Goal: Task Accomplishment & Management: Complete application form

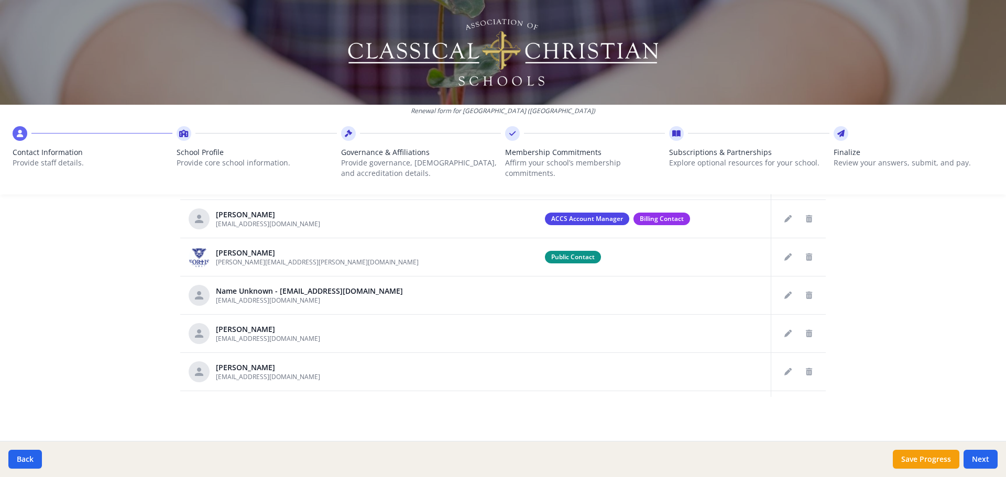
drag, startPoint x: 825, startPoint y: 261, endPoint x: 839, endPoint y: 145, distance: 117.2
click at [839, 145] on div "Renewal form for Fortis Academy (TX) Contact Information Provide staff details.…" at bounding box center [503, 238] width 1006 height 477
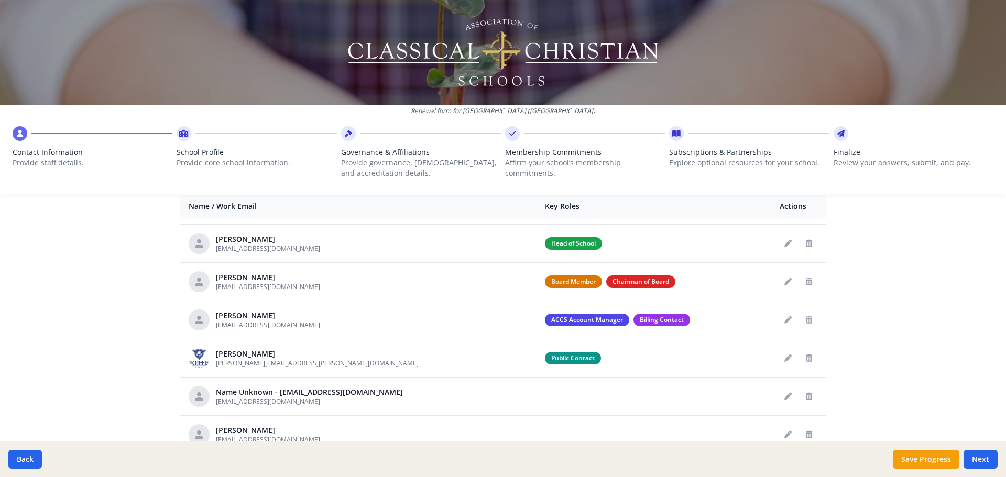
scroll to position [547, 0]
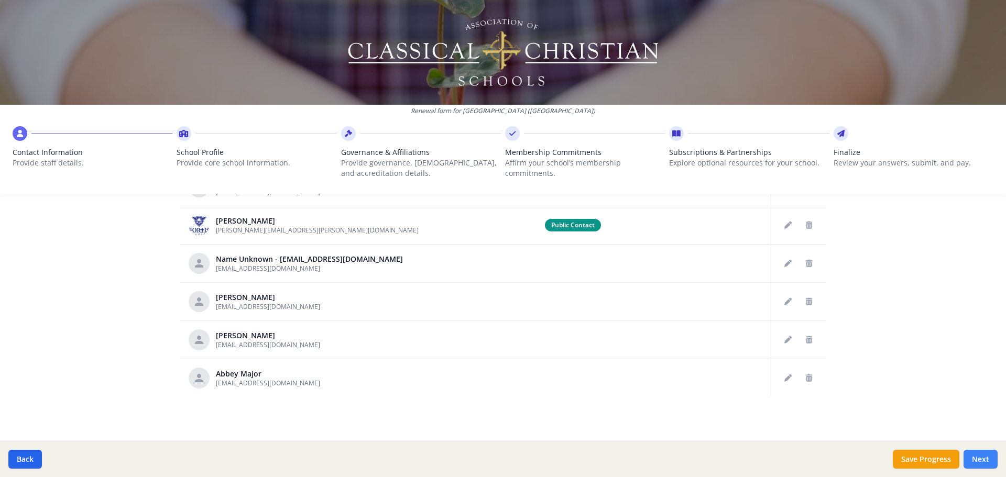
click at [978, 461] on button "Next" at bounding box center [981, 459] width 34 height 19
type input "(512) 432-5152"
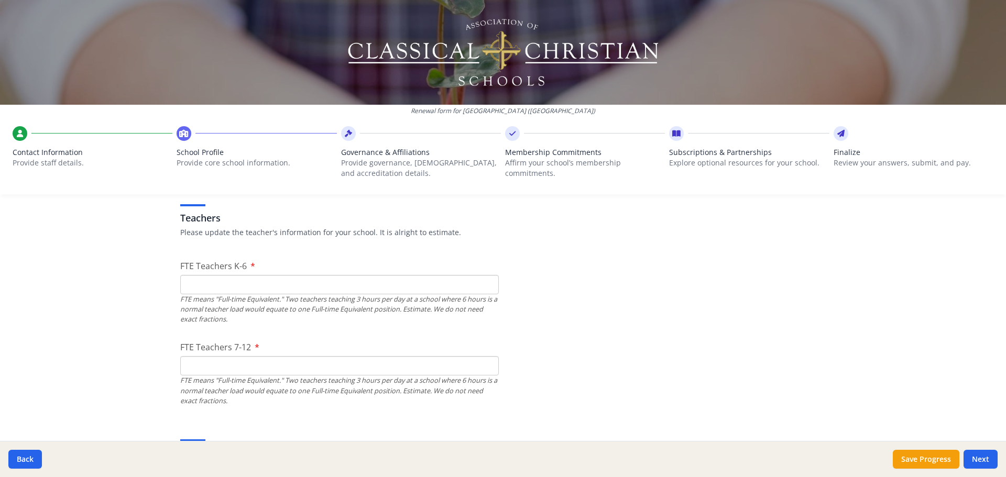
scroll to position [615, 0]
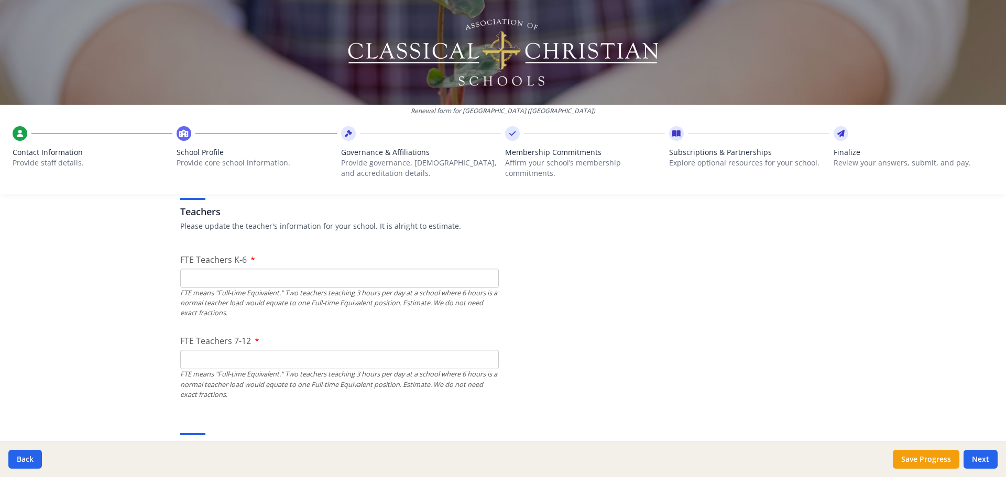
click at [314, 275] on input "FTE Teachers K-6" at bounding box center [339, 278] width 319 height 19
type input "16.5"
click at [266, 362] on input "FTE Teachers 7-12" at bounding box center [339, 359] width 319 height 19
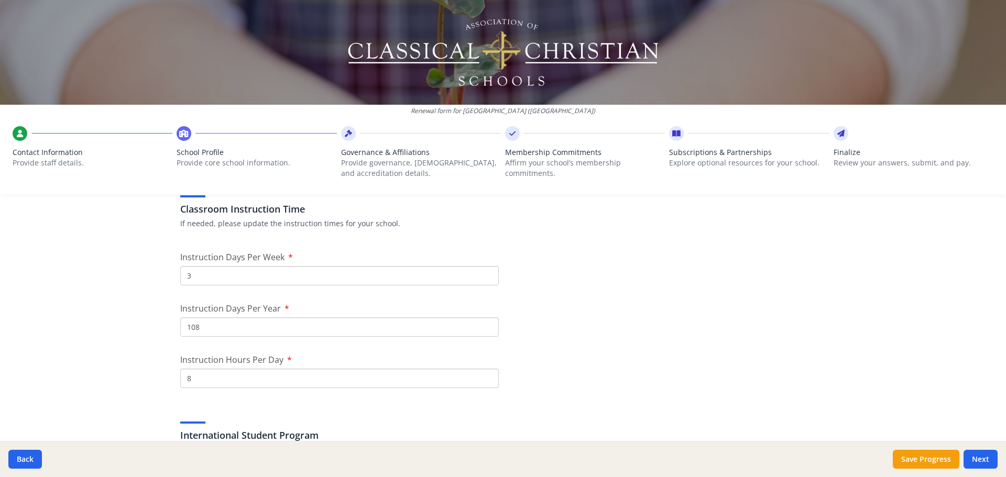
scroll to position [858, 0]
type input "5.5"
click at [204, 371] on input "8" at bounding box center [339, 373] width 319 height 19
type input "7"
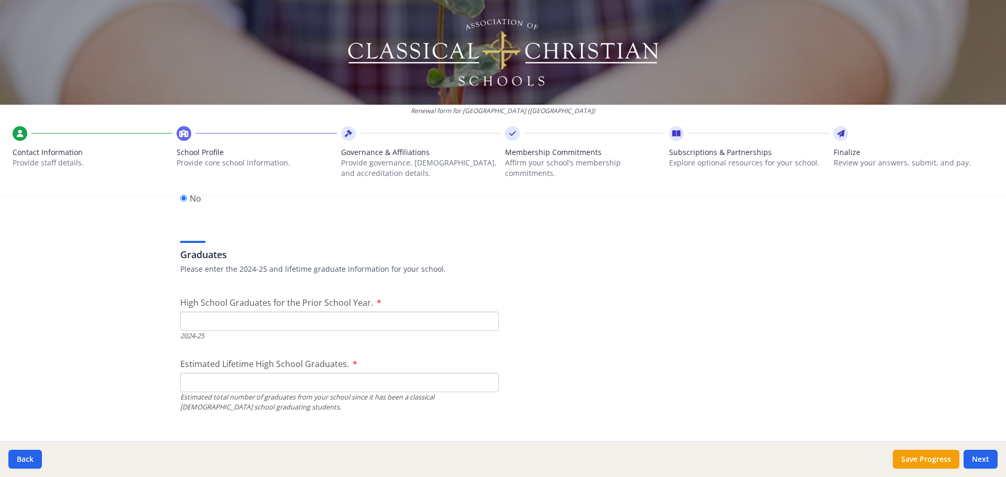
scroll to position [1442, 0]
click at [253, 321] on input "High School Graduates for the Prior School Year." at bounding box center [339, 317] width 319 height 19
type input "6"
type input "5"
click at [266, 380] on input "Estimated Lifetime High School Graduates." at bounding box center [339, 378] width 319 height 19
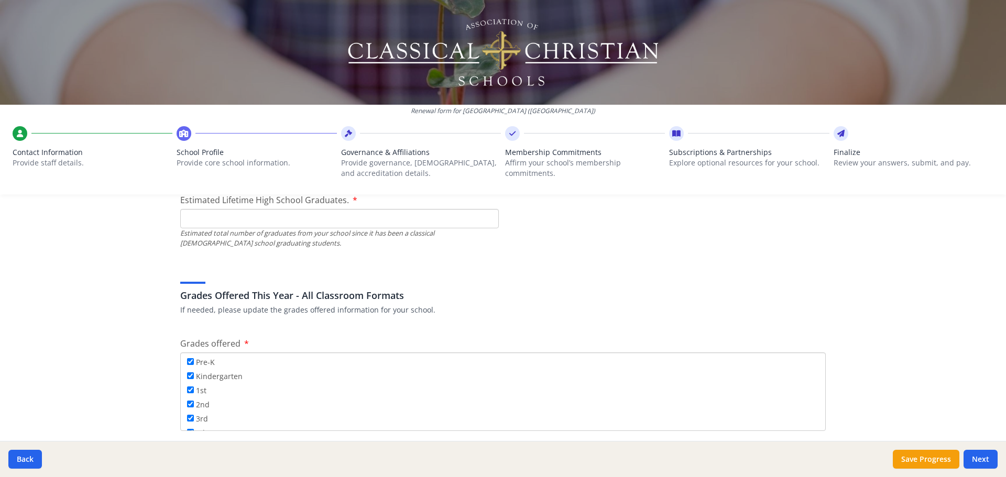
scroll to position [1600, 0]
click at [992, 465] on button "Next" at bounding box center [981, 459] width 34 height 19
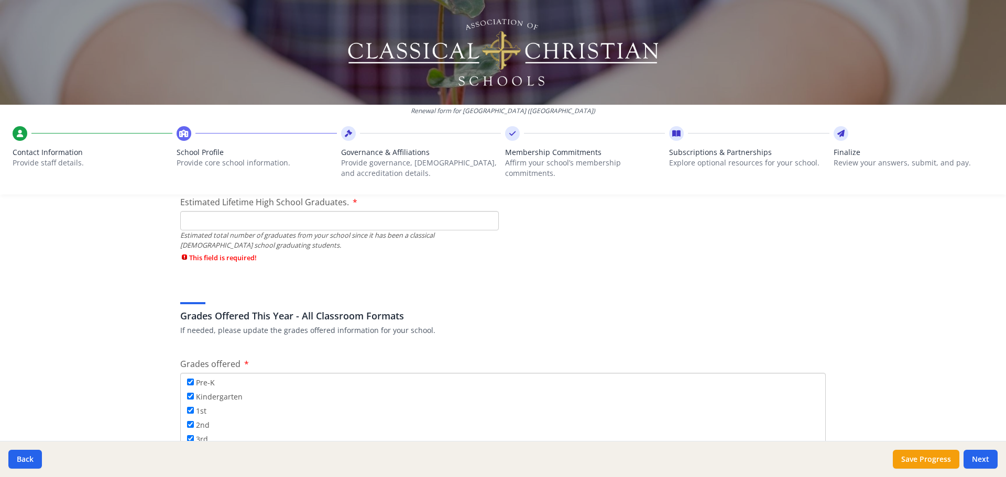
click at [473, 222] on input "Estimated Lifetime High School Graduates." at bounding box center [339, 220] width 319 height 19
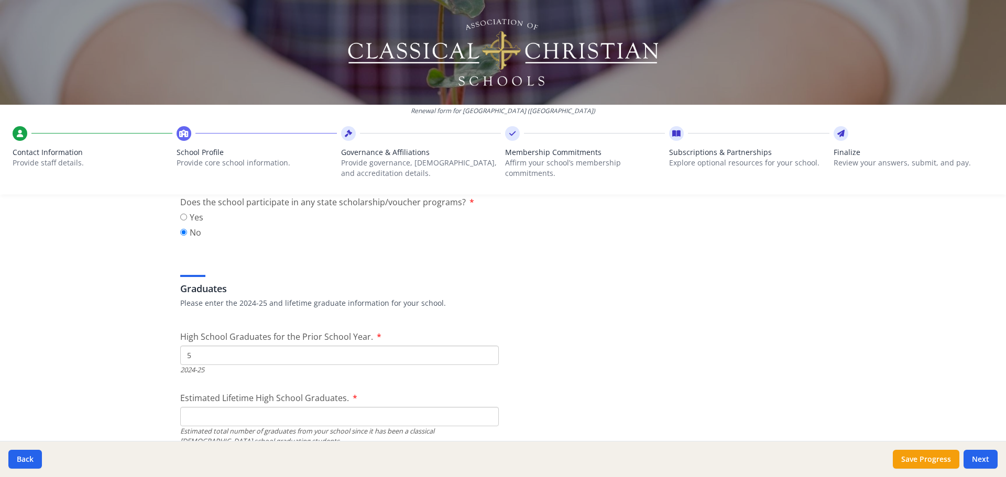
scroll to position [1370, 0]
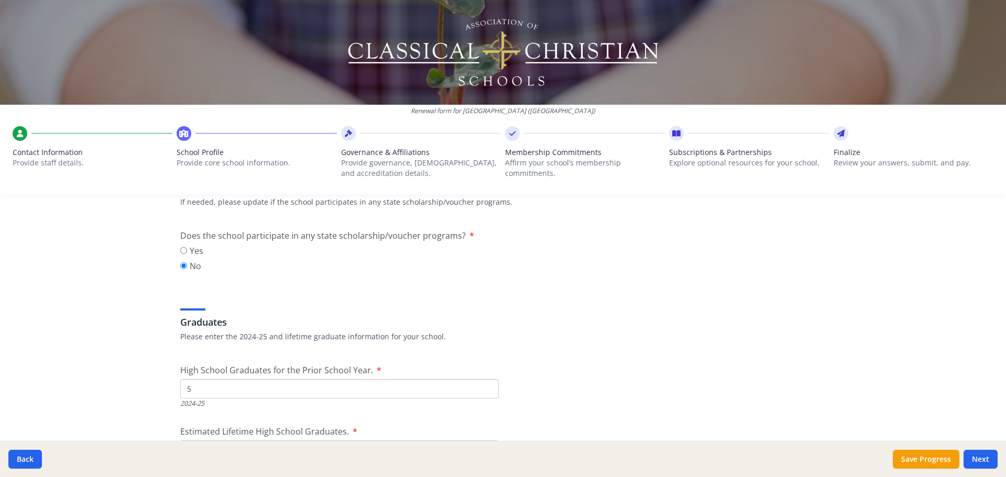
click at [214, 392] on input "5" at bounding box center [339, 388] width 319 height 19
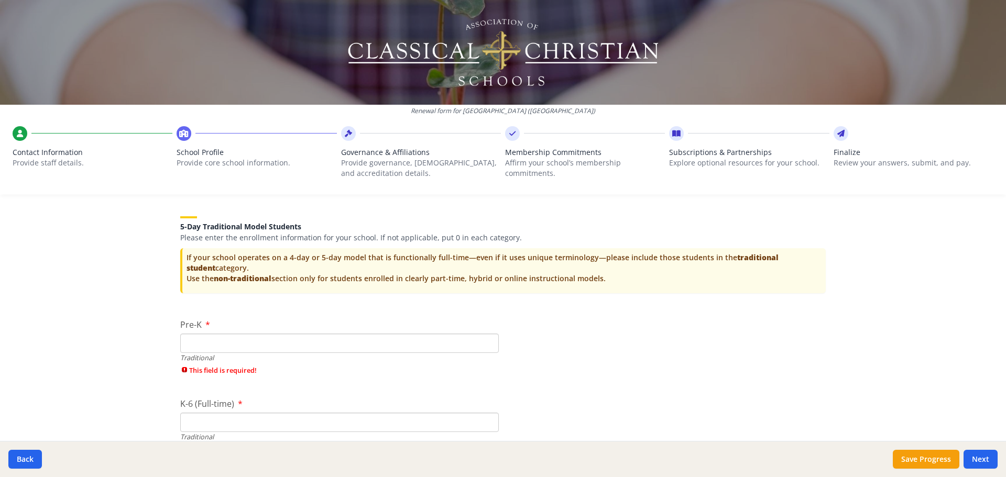
scroll to position [2108, 0]
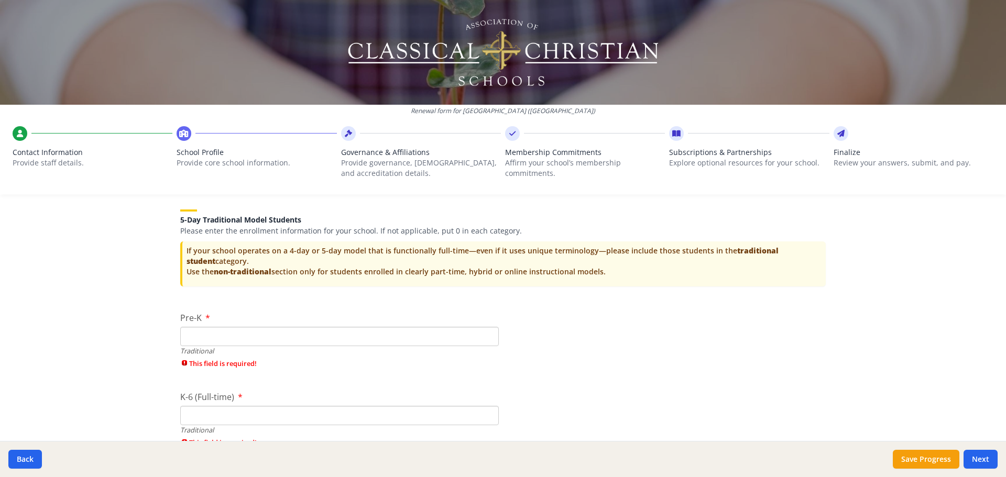
type input "6"
click at [237, 335] on input "Pre-K" at bounding box center [339, 336] width 319 height 19
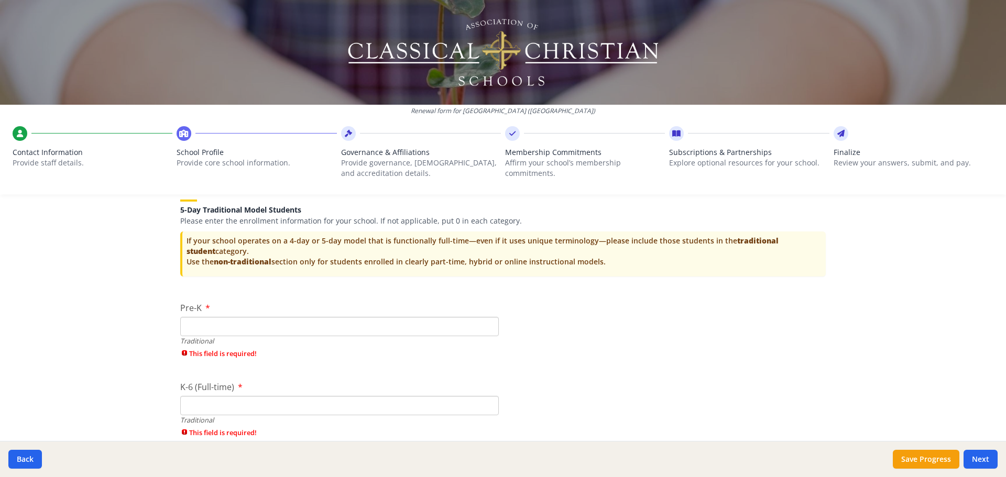
scroll to position [2118, 0]
click at [202, 335] on input "Pre-K" at bounding box center [339, 327] width 319 height 19
type input "39"
click at [212, 394] on input "K-6 (Full-time)" at bounding box center [339, 388] width 319 height 19
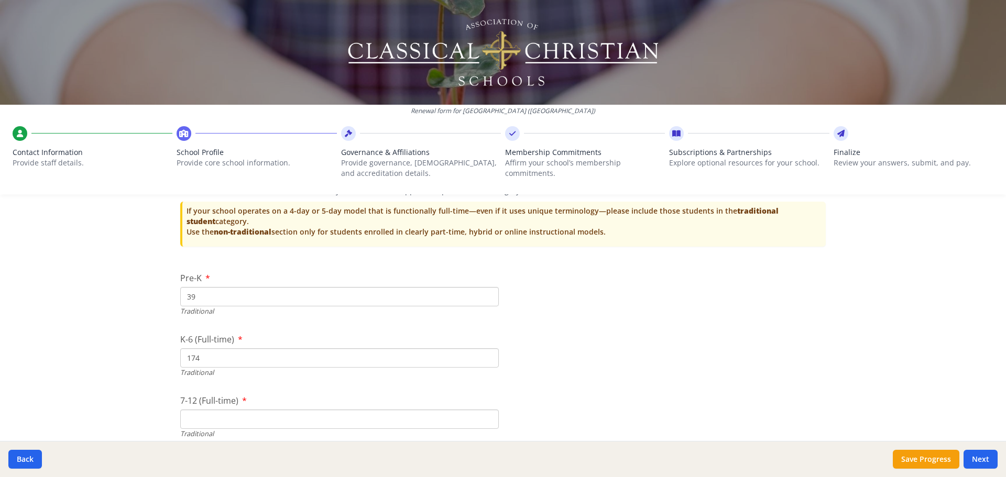
scroll to position [2149, 0]
type input "174"
click at [205, 301] on input "39" at bounding box center [339, 295] width 319 height 19
type input "3"
type input "0"
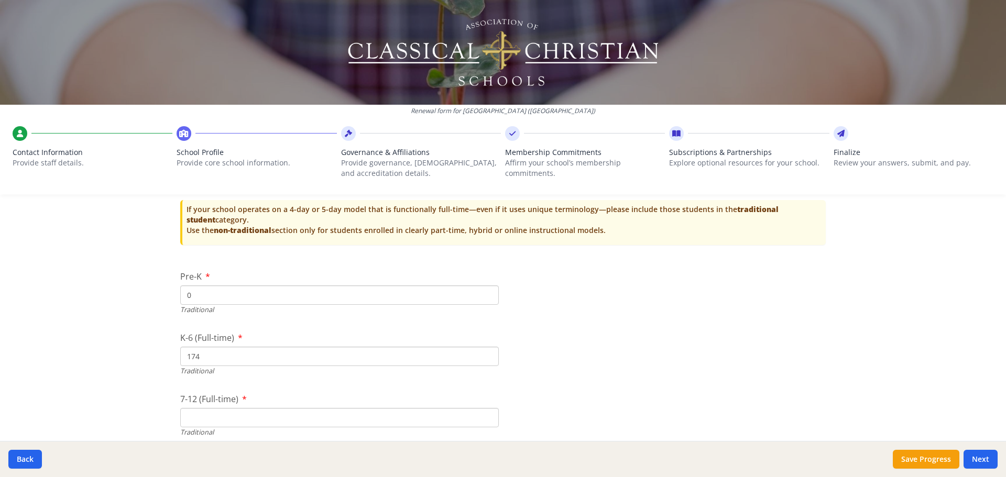
click at [219, 355] on input "174" at bounding box center [339, 356] width 319 height 19
type input "1"
type input "0"
click at [212, 420] on input "7-12 (Full-time)" at bounding box center [339, 417] width 319 height 19
type input "0"
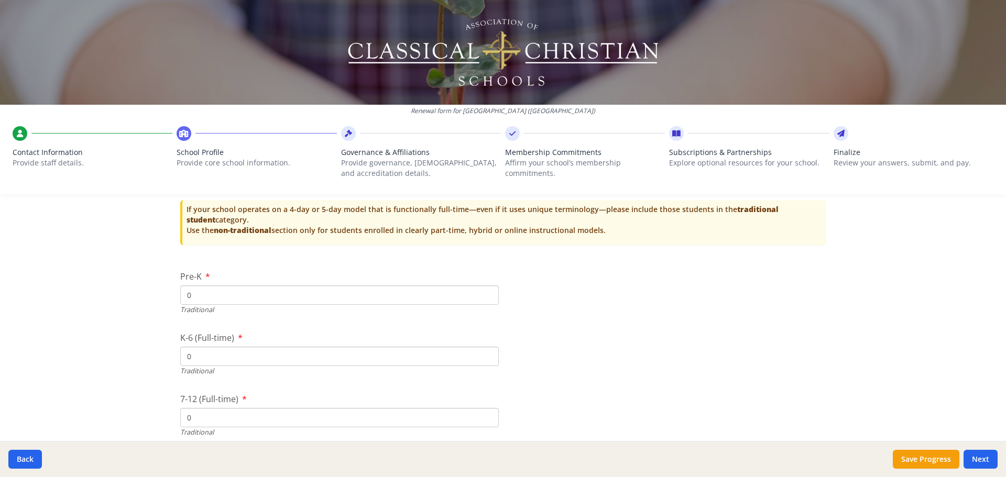
click at [660, 352] on div "Federal Employer Identification Number If needed, please update Federal Employe…" at bounding box center [503, 71] width 671 height 3987
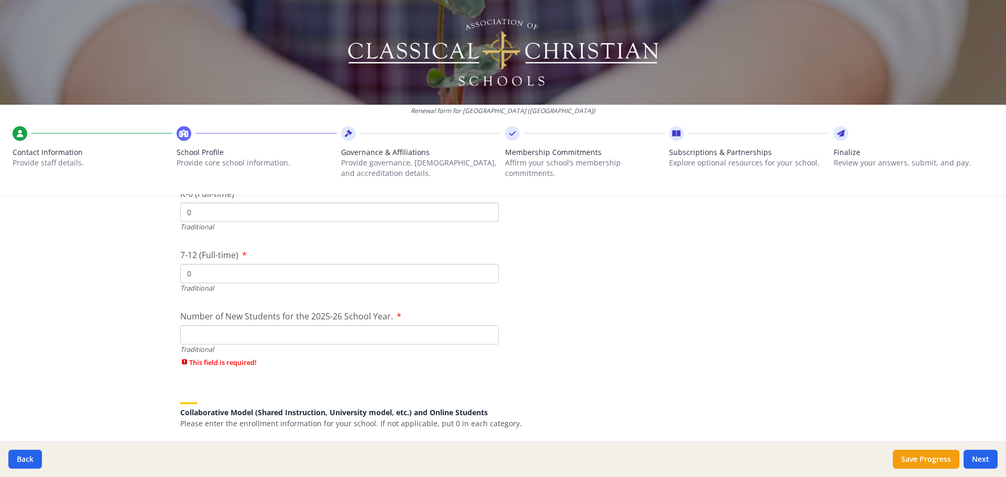
scroll to position [2294, 0]
click at [246, 337] on input "Number of New Students for the 2025-26 School Year." at bounding box center [339, 334] width 319 height 19
type input "0"
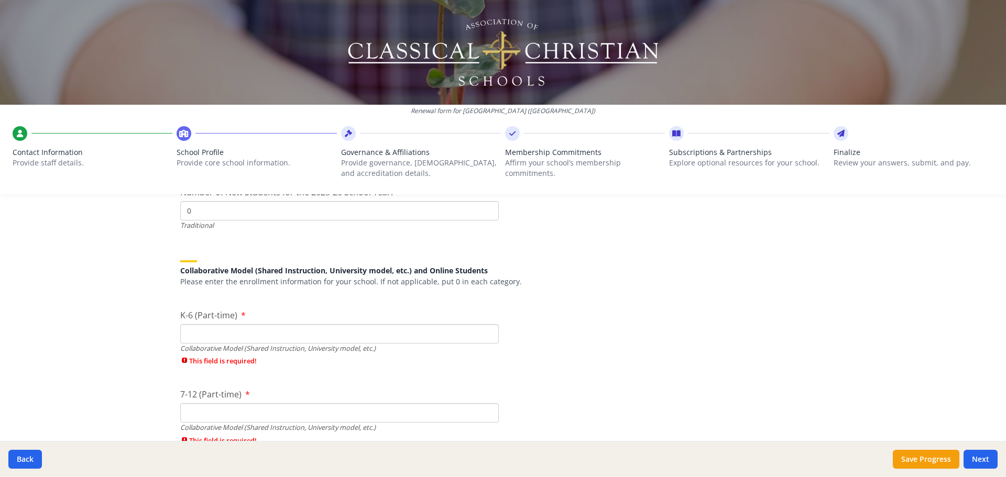
scroll to position [2424, 0]
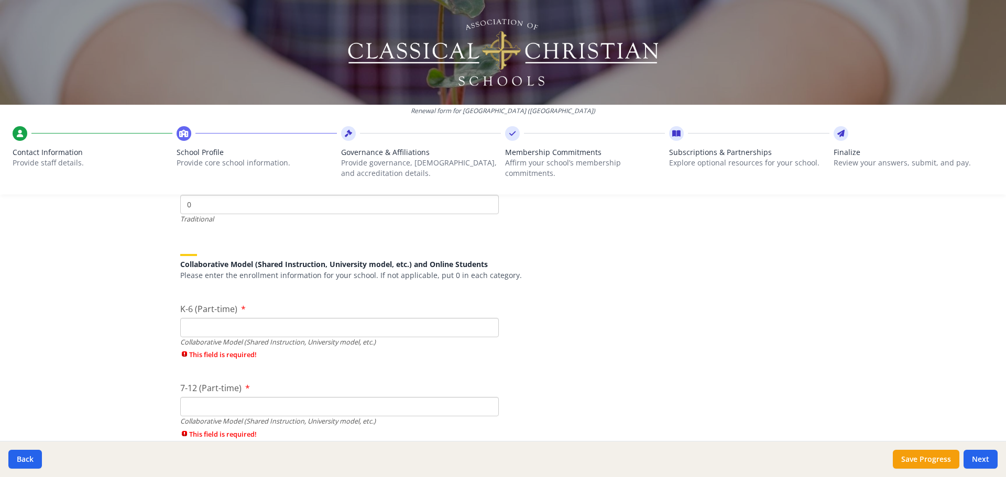
click at [207, 332] on input "K-6 (Part-time)" at bounding box center [339, 327] width 319 height 19
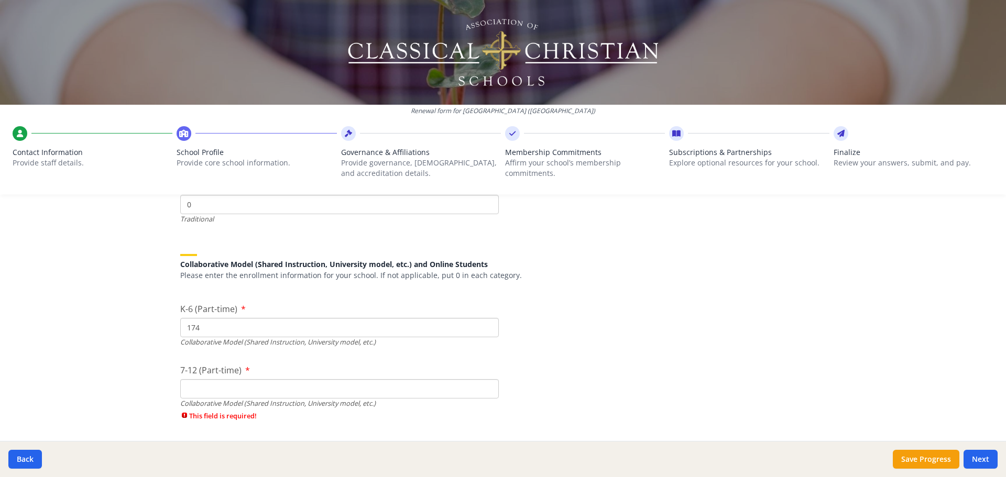
type input "174"
click at [215, 392] on input "7-12 (Part-time)" at bounding box center [339, 388] width 319 height 19
type input "58"
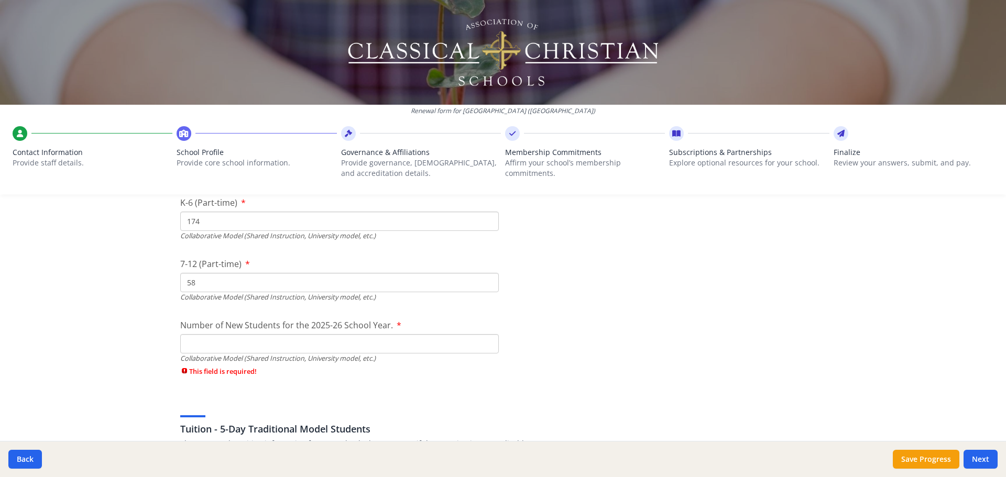
scroll to position [2531, 0]
click at [403, 343] on input "Number of New Students for the 2025-26 School Year." at bounding box center [339, 343] width 319 height 19
